Goal: Task Accomplishment & Management: Manage account settings

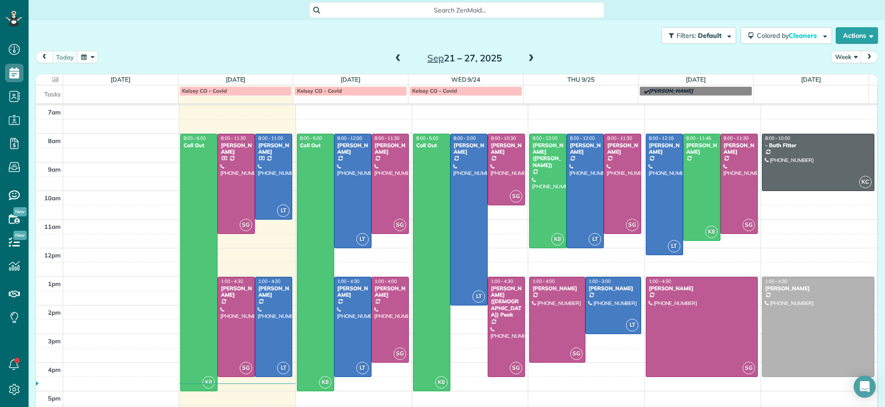
scroll to position [4, 4]
click at [382, 12] on span "Search ZenMaid…" at bounding box center [460, 10] width 280 height 9
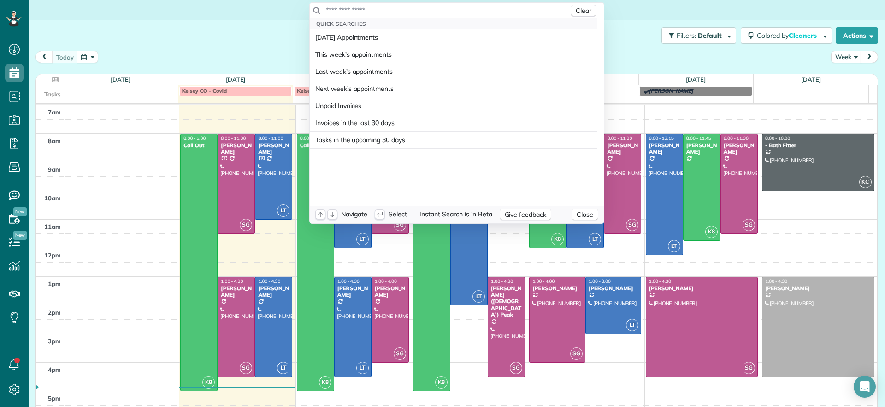
click at [357, 25] on span "Quick Searches" at bounding box center [341, 23] width 50 height 7
click at [360, 10] on input "text" at bounding box center [447, 10] width 243 height 9
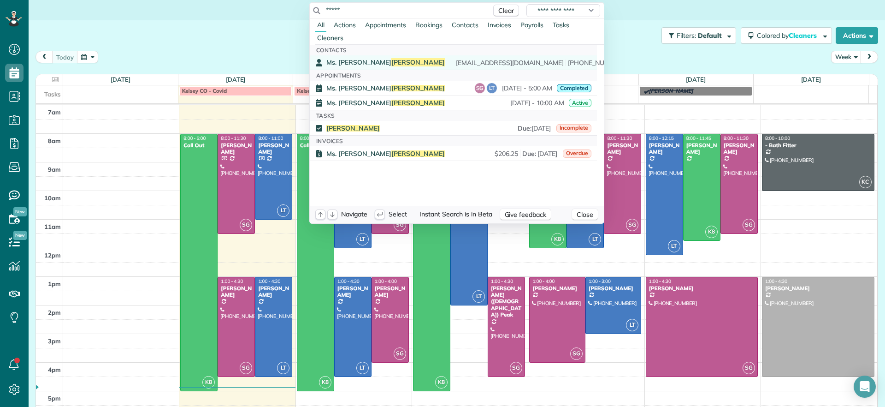
type input "*****"
click at [391, 59] on span "[PERSON_NAME]" at bounding box center [417, 62] width 53 height 8
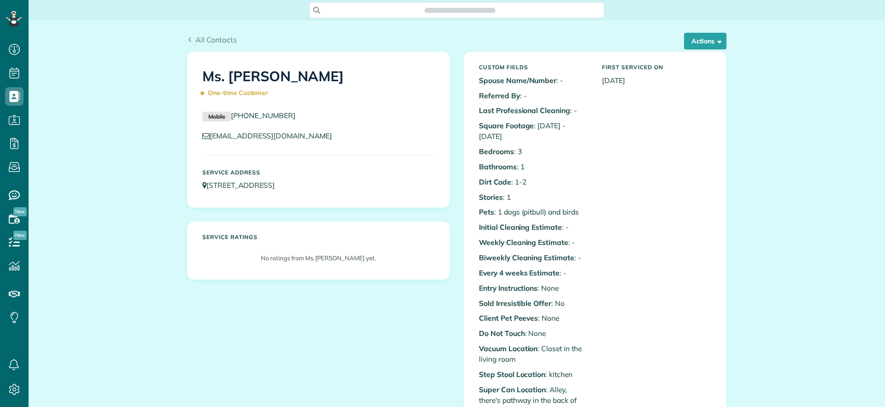
scroll to position [4, 4]
click at [715, 38] on span "button" at bounding box center [718, 40] width 7 height 7
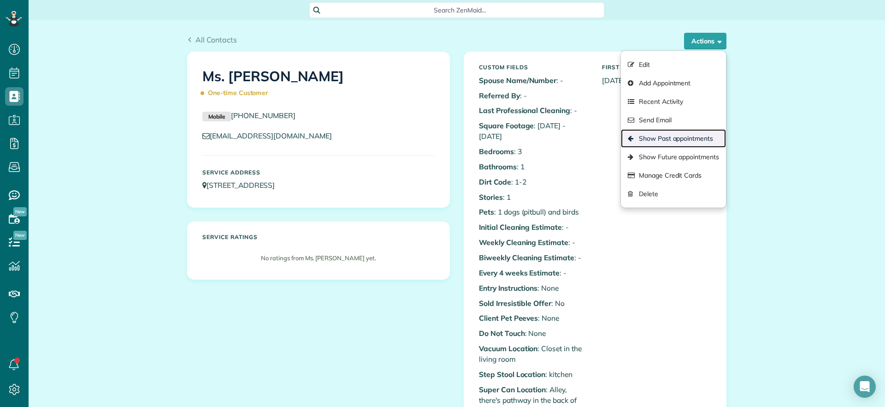
click at [686, 140] on link "Show Past appointments" at bounding box center [673, 138] width 105 height 18
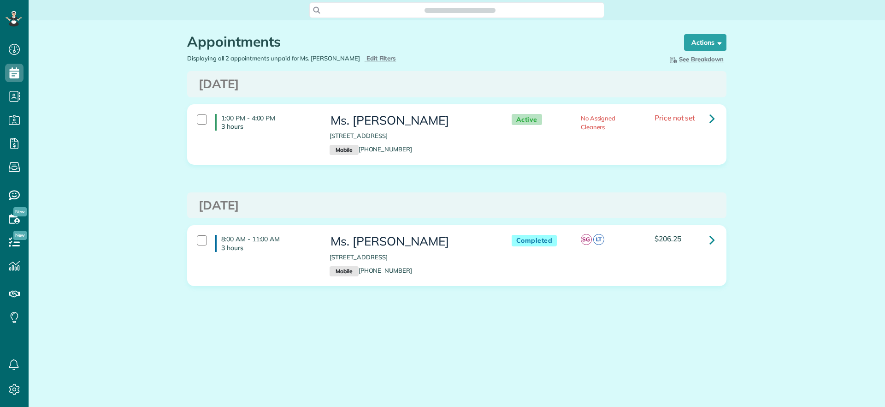
scroll to position [407, 29]
click at [708, 116] on link at bounding box center [712, 118] width 18 height 18
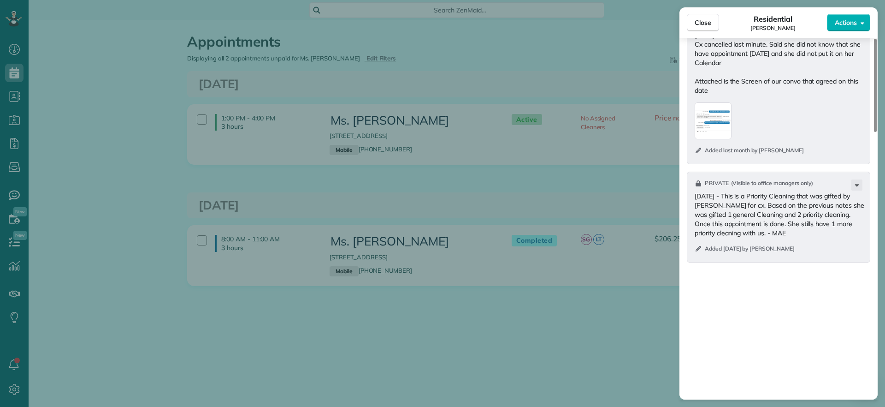
scroll to position [766, 0]
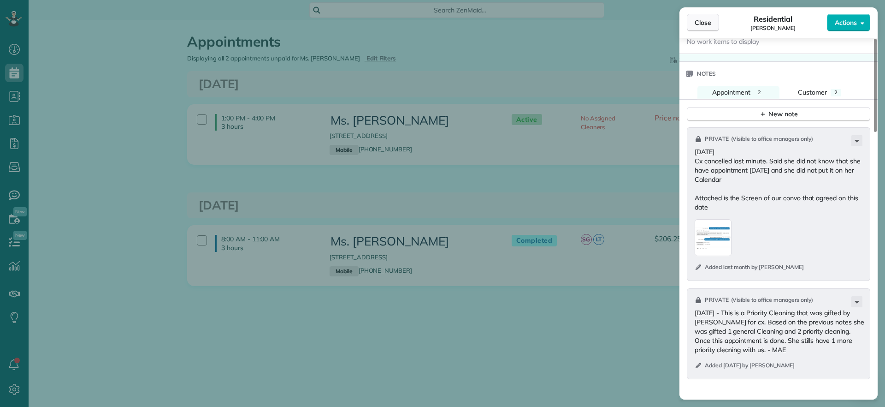
click at [706, 26] on span "Close" at bounding box center [703, 22] width 17 height 9
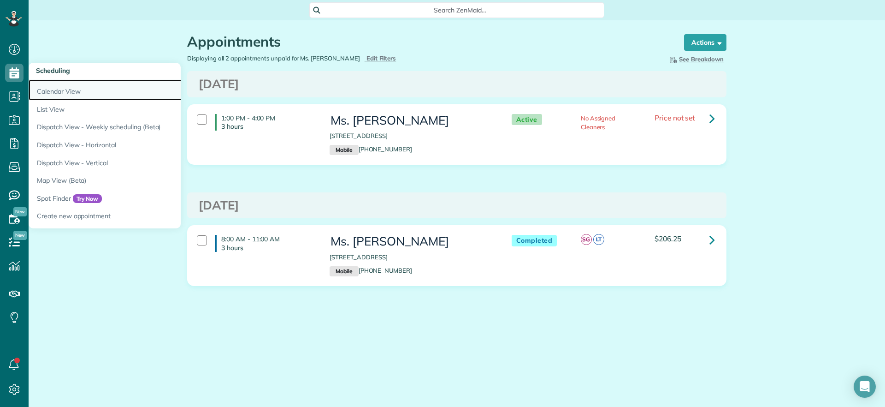
click at [48, 84] on link "Calendar View" at bounding box center [144, 89] width 231 height 21
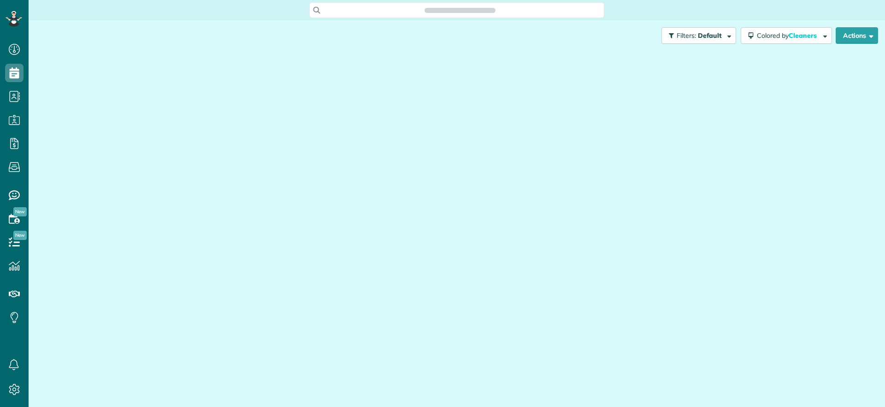
scroll to position [4, 4]
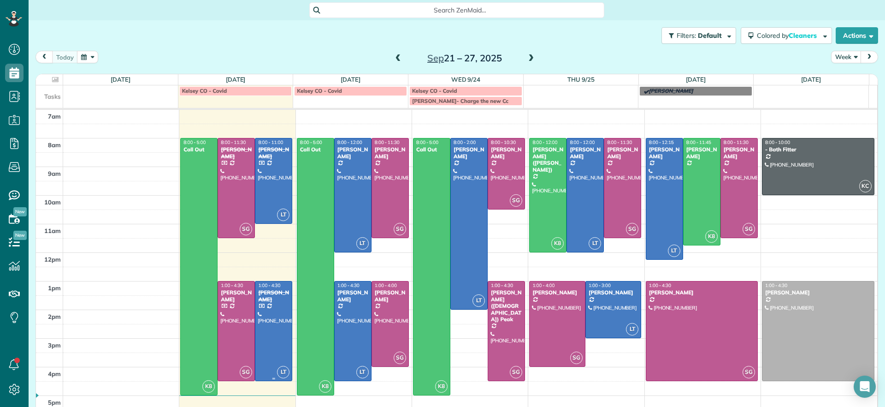
click at [270, 322] on div at bounding box center [273, 330] width 36 height 99
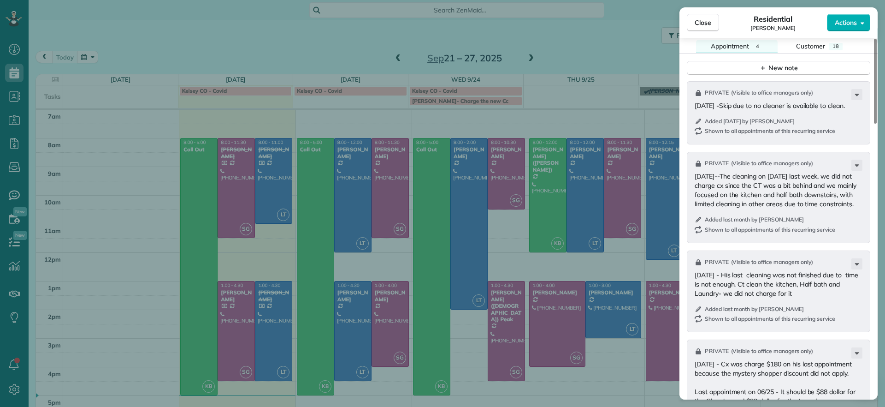
scroll to position [806, 0]
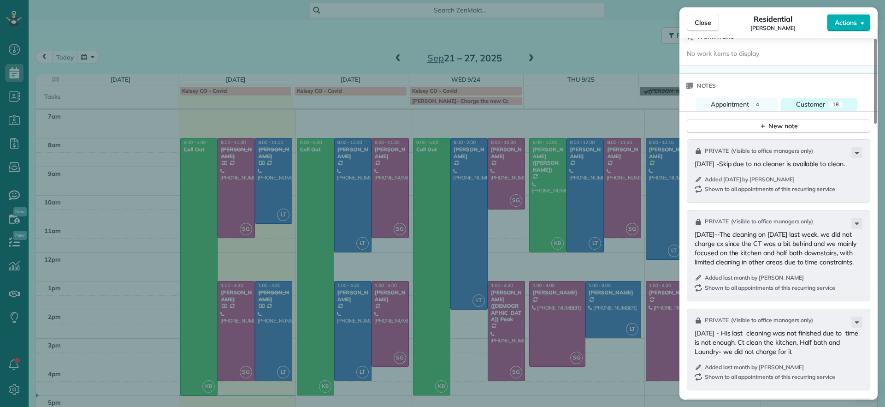
click at [807, 100] on span "Customer" at bounding box center [810, 104] width 29 height 8
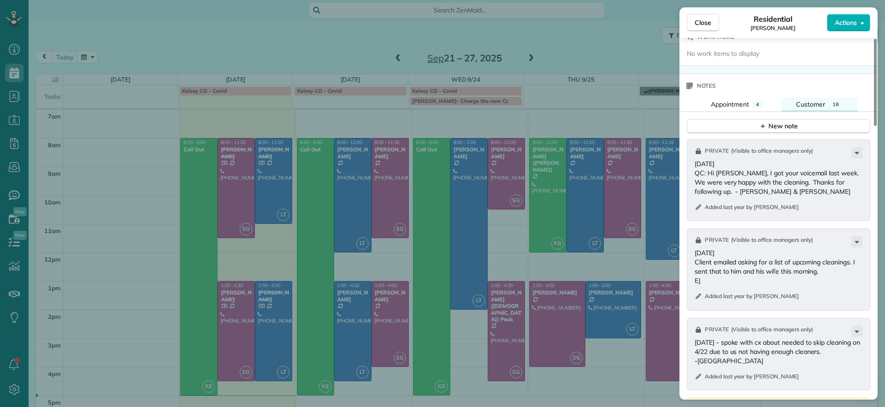
click at [793, 112] on div "New note" at bounding box center [779, 123] width 198 height 22
click at [785, 121] on div "New note" at bounding box center [778, 126] width 39 height 10
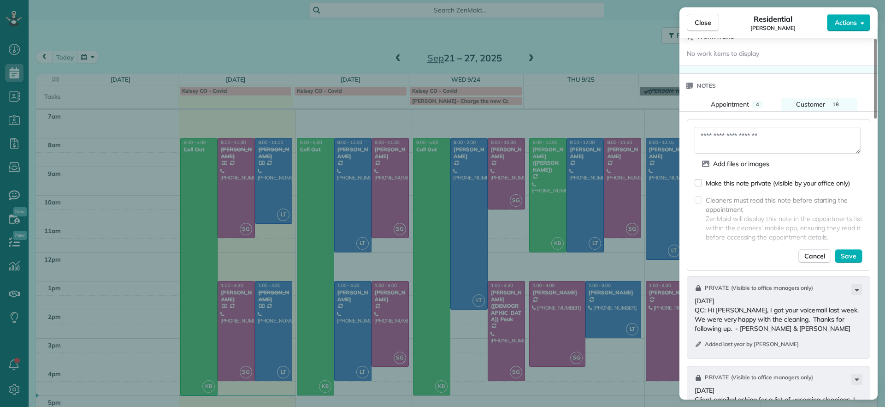
click at [767, 130] on textarea at bounding box center [778, 140] width 166 height 27
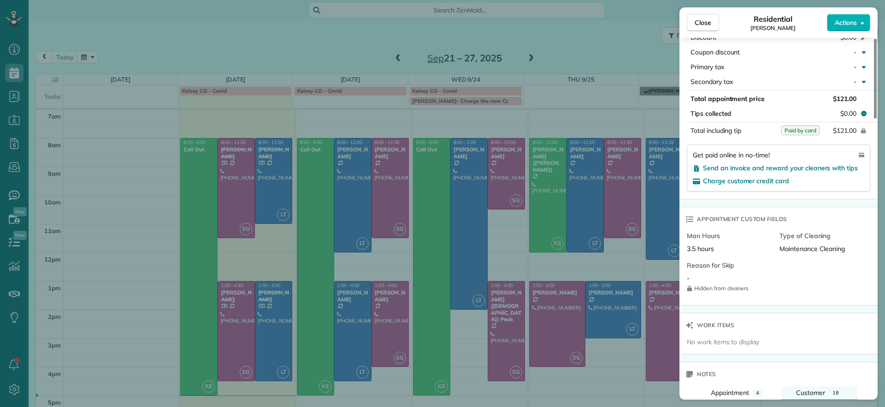
scroll to position [749, 0]
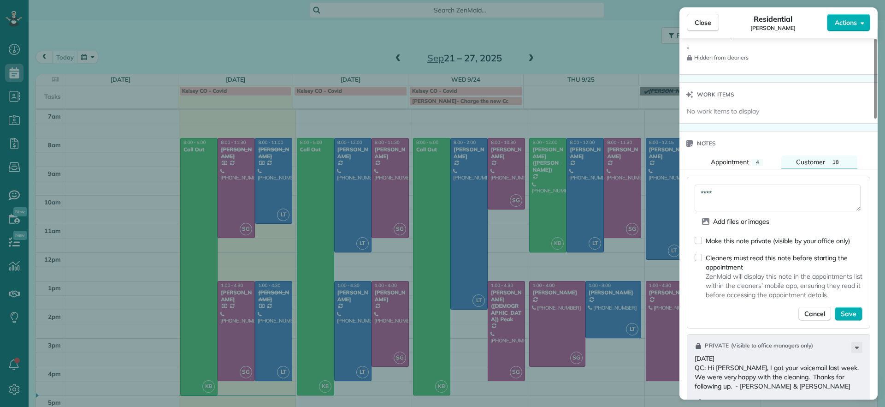
click at [783, 190] on textarea "****" at bounding box center [778, 197] width 166 height 27
click at [804, 184] on textarea "*********" at bounding box center [778, 197] width 166 height 27
type textarea "**********"
click at [657, 113] on div "Close Residential James Crenshaw Actions Status Completed James Crenshaw · Open…" at bounding box center [442, 203] width 885 height 407
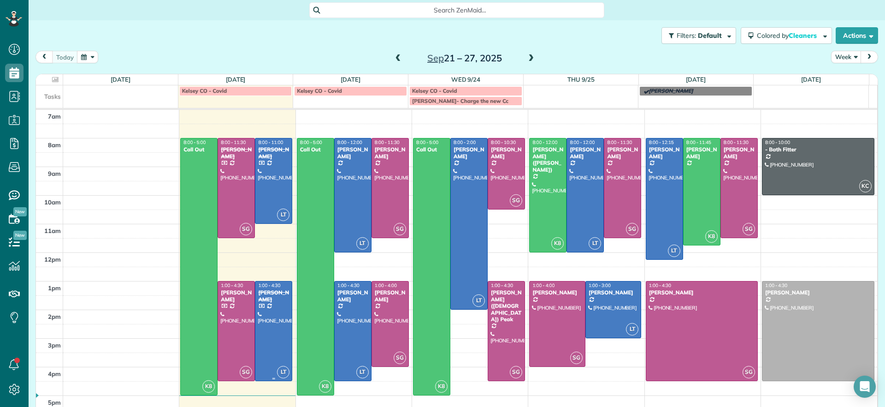
click at [282, 321] on div at bounding box center [273, 330] width 36 height 99
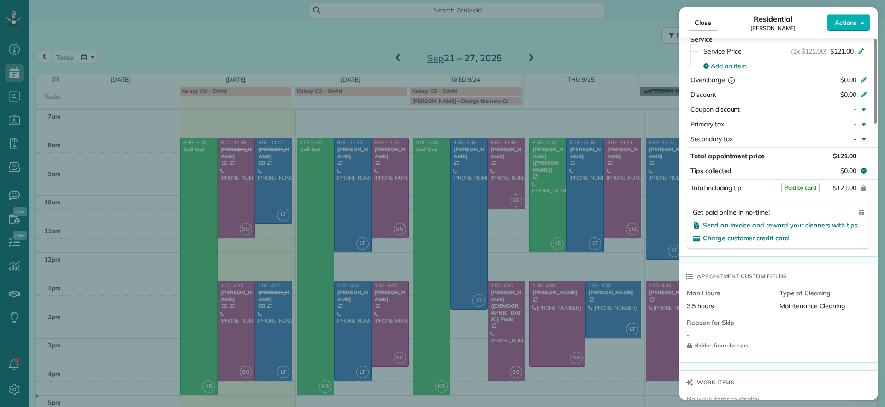
scroll to position [693, 0]
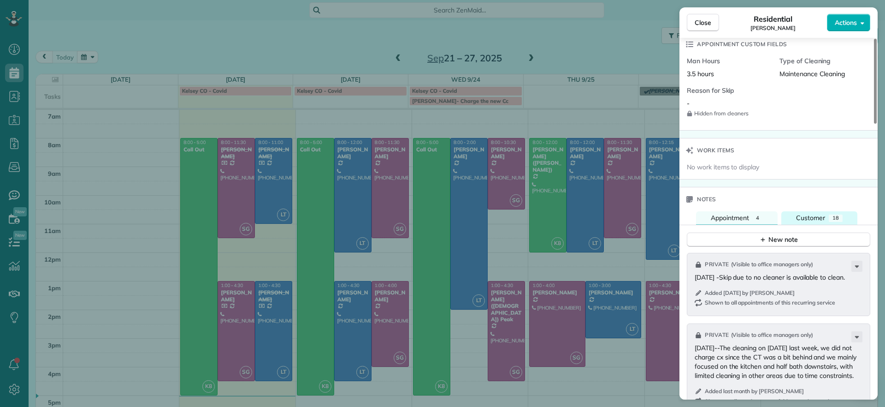
click at [818, 213] on span "Customer" at bounding box center [810, 217] width 29 height 8
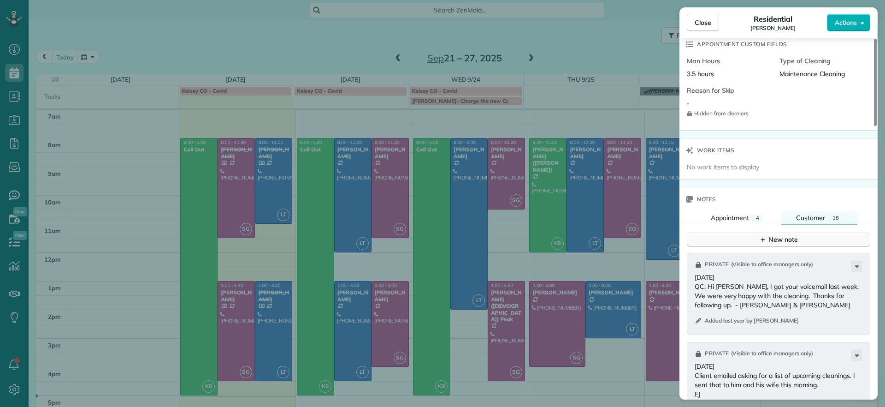
click at [798, 235] on div "New note" at bounding box center [778, 240] width 39 height 10
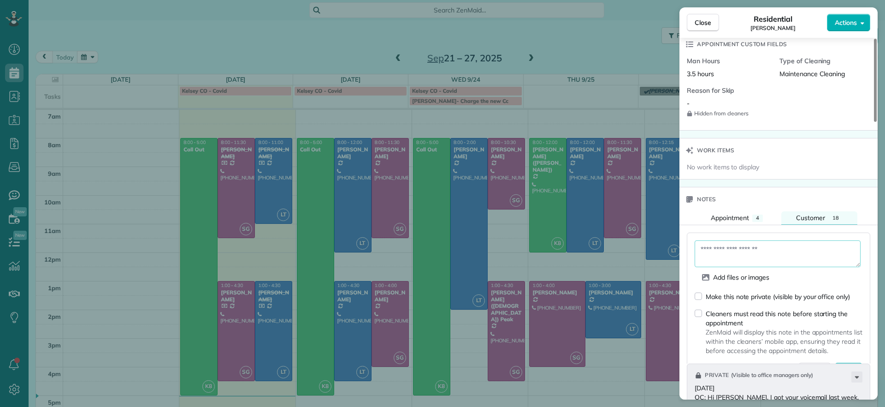
click at [782, 244] on textarea at bounding box center [778, 253] width 166 height 27
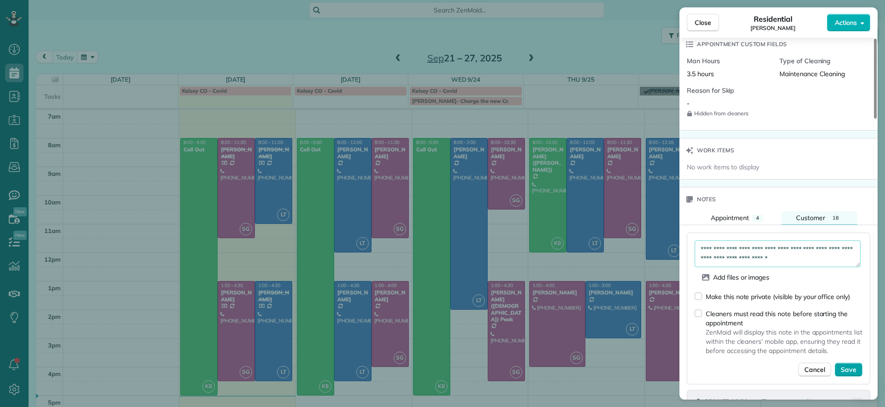
type textarea "**********"
click at [851, 365] on span "Save" at bounding box center [849, 369] width 16 height 9
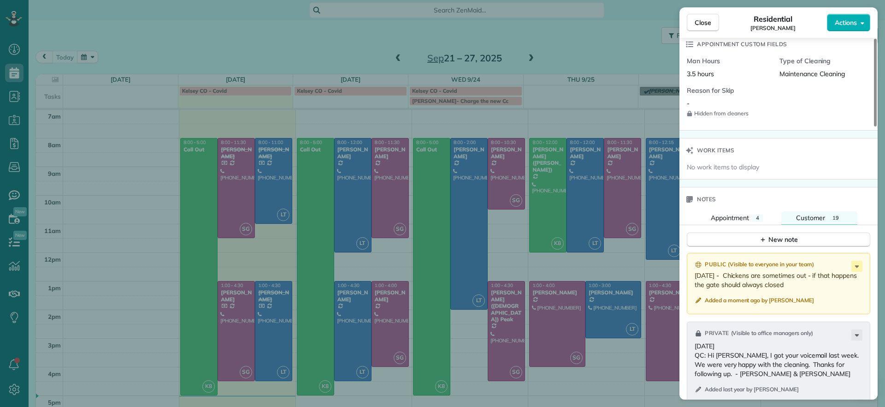
click at [599, 54] on div "Close Residential James Crenshaw Actions Status Completed James Crenshaw · Open…" at bounding box center [442, 203] width 885 height 407
